Goal: Transaction & Acquisition: Download file/media

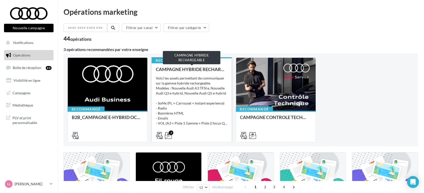
click at [200, 71] on div "CAMPAGNE HYBRIDE RECHARGEABLE" at bounding box center [192, 69] width 72 height 5
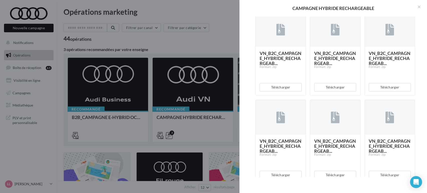
scroll to position [278, 0]
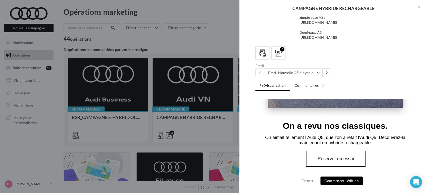
scroll to position [222, 0]
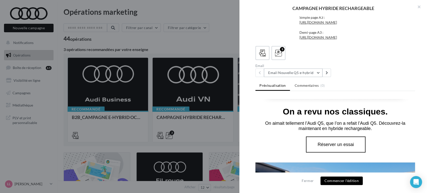
click at [292, 73] on button "Email Nouvelle Q5 e-hybrid" at bounding box center [293, 73] width 59 height 9
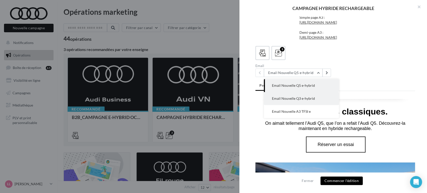
click at [293, 101] on button "Email Nouvelle Q3 e-hybrid" at bounding box center [301, 98] width 75 height 13
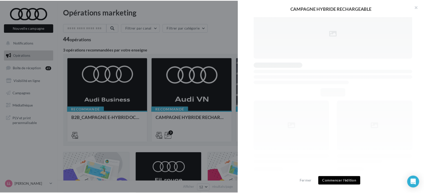
scroll to position [0, 0]
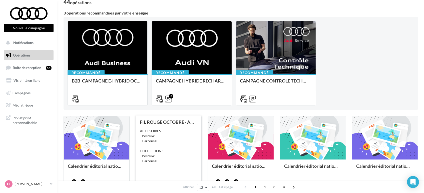
scroll to position [34, 0]
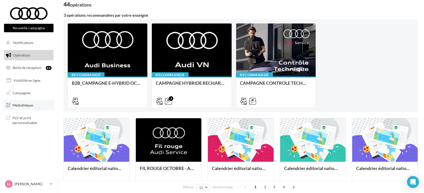
click at [17, 107] on span "Médiathèque" at bounding box center [23, 105] width 21 height 4
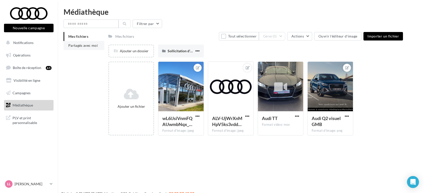
click at [82, 46] on span "Partagés avec moi" at bounding box center [83, 45] width 30 height 4
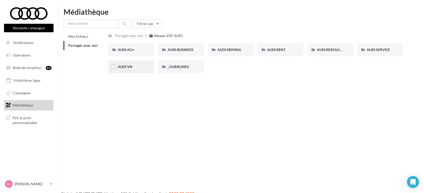
click at [126, 70] on div "AUDI VN" at bounding box center [131, 66] width 46 height 13
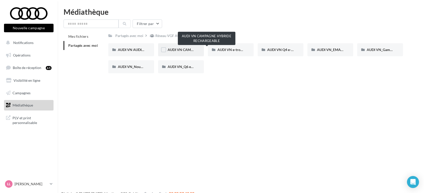
click at [188, 50] on span "AUDI VN CAMPAGNE HYBRIDE RECHARGEABLE" at bounding box center [207, 50] width 79 height 4
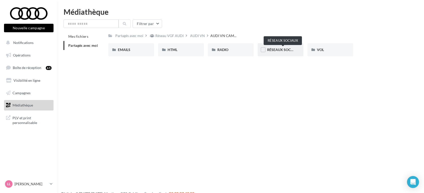
click at [286, 50] on span "RÉSEAUX SOCIAUX" at bounding box center [283, 50] width 32 height 4
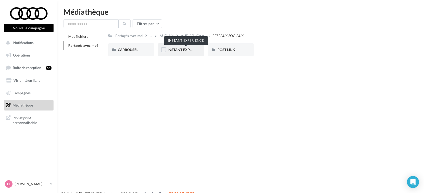
click at [184, 51] on span "INSTANT EXPERIENCE" at bounding box center [186, 50] width 37 height 4
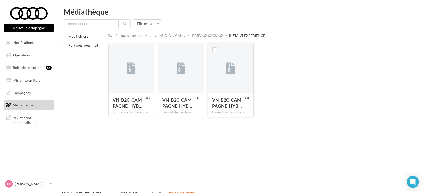
click at [248, 98] on span "button" at bounding box center [247, 98] width 4 height 4
click at [241, 109] on button "Télécharger" at bounding box center [225, 108] width 50 height 13
click at [216, 34] on div "RÉSEAUX SOCIAUX" at bounding box center [207, 35] width 31 height 5
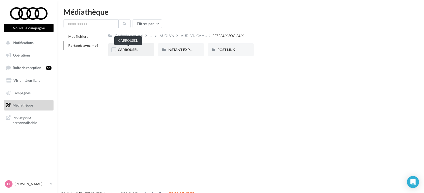
click at [123, 51] on span "CARROUSEL" at bounding box center [128, 50] width 20 height 4
click at [139, 49] on div "A3 TFSI e" at bounding box center [131, 49] width 27 height 5
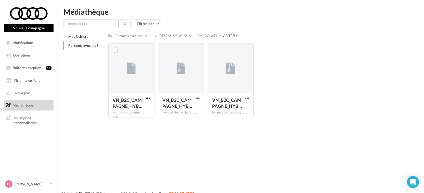
click at [147, 97] on span "button" at bounding box center [148, 98] width 4 height 4
click at [133, 111] on button "Télécharger" at bounding box center [126, 108] width 50 height 13
click at [248, 98] on span "button" at bounding box center [247, 98] width 4 height 4
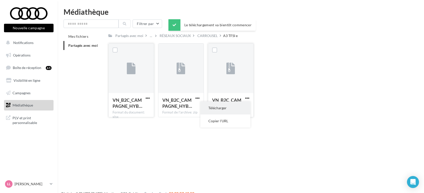
click at [211, 112] on button "Télécharger" at bounding box center [225, 108] width 50 height 13
